Goal: Browse casually

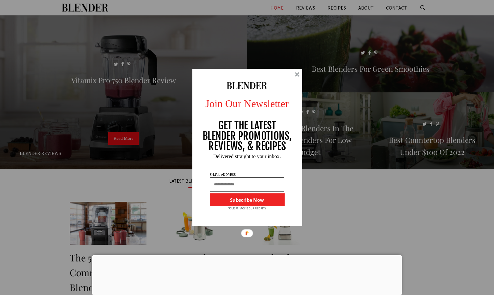
click at [297, 75] on div at bounding box center [297, 74] width 5 height 5
